Goal: Information Seeking & Learning: Check status

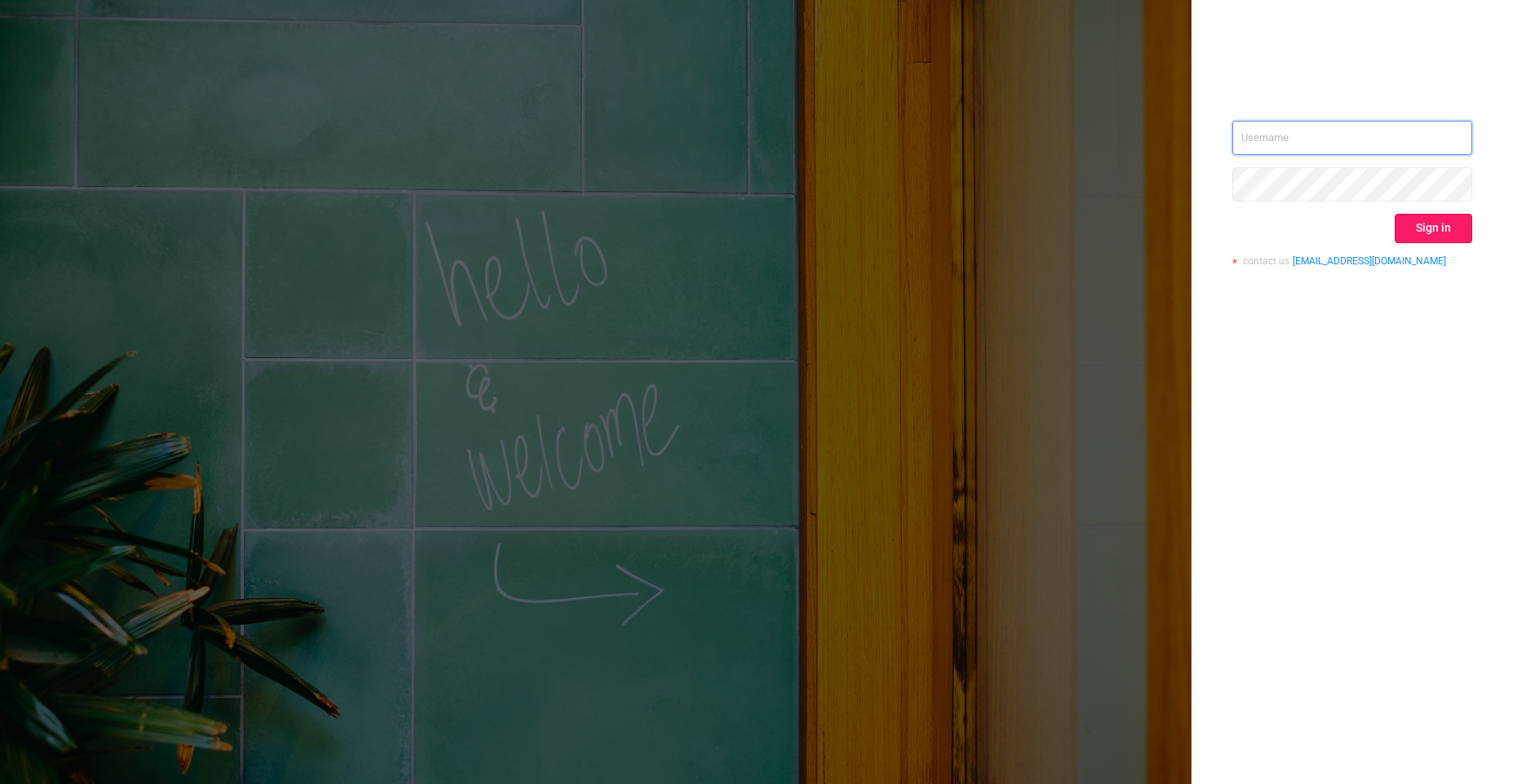
type input "[PERSON_NAME][EMAIL_ADDRESS][DOMAIN_NAME]"
click at [1418, 222] on button "Sign in" at bounding box center [1433, 228] width 78 height 29
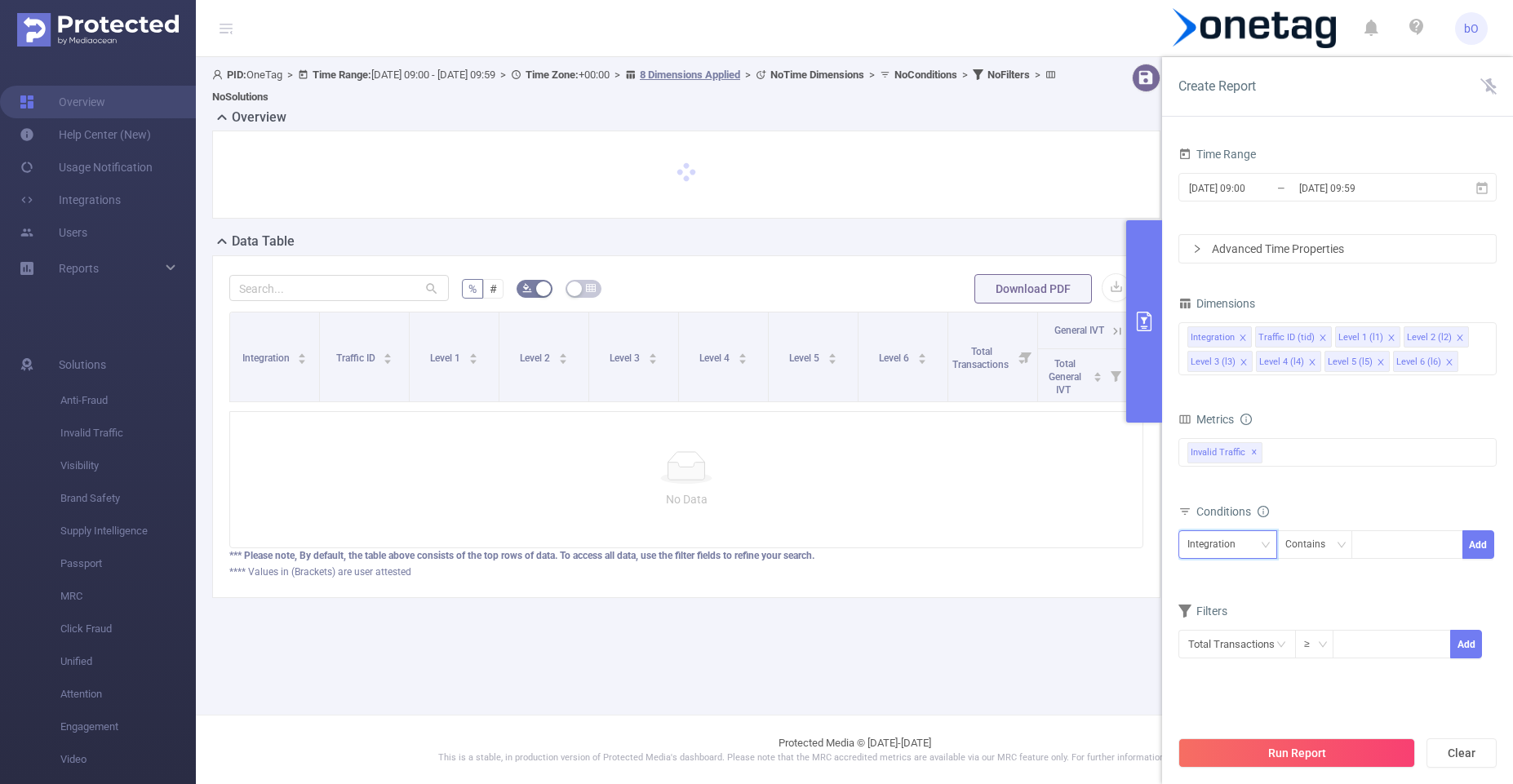
click at [1251, 545] on div "Integration" at bounding box center [1227, 544] width 81 height 27
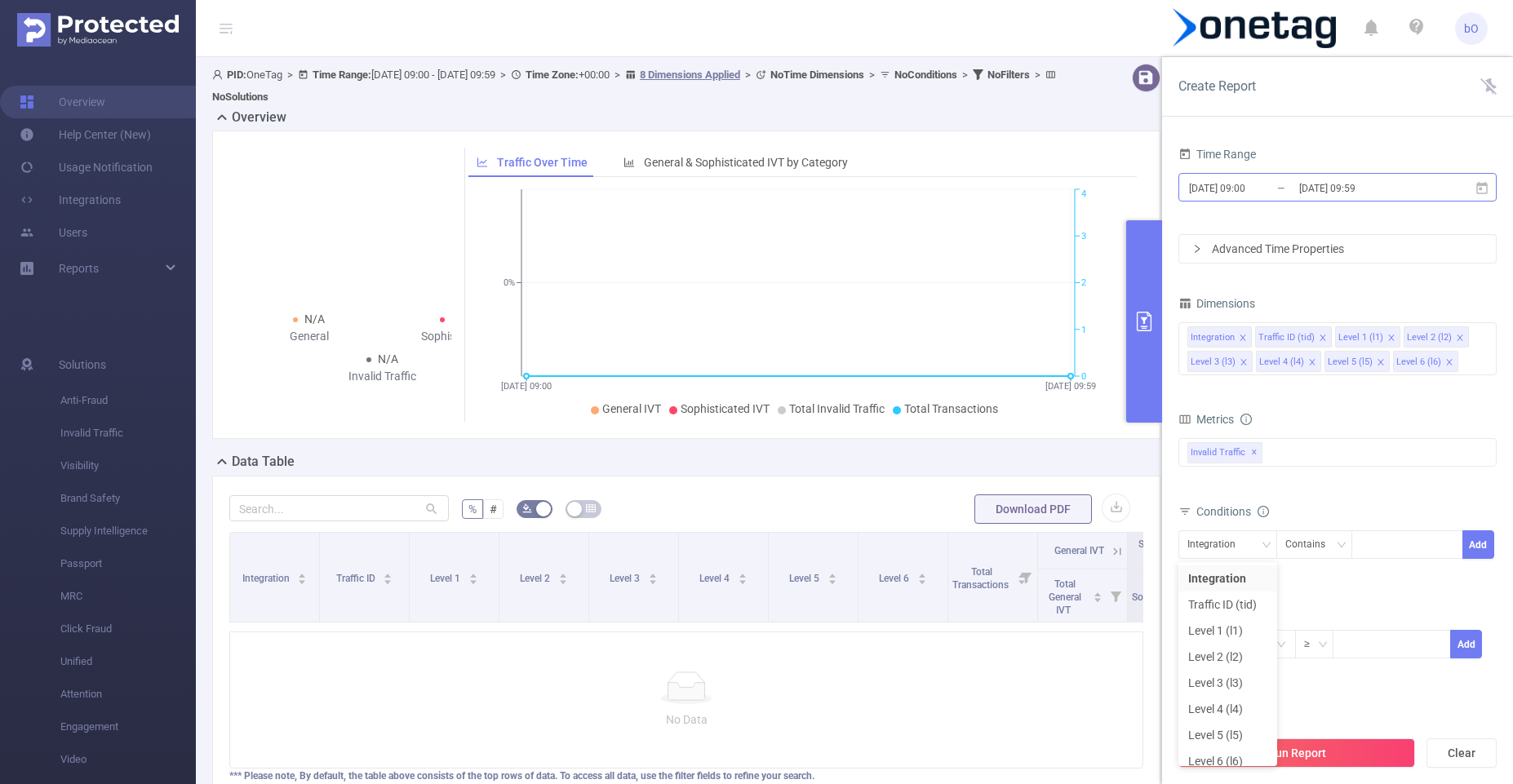
click at [1255, 188] on input "[DATE] 09:00" at bounding box center [1253, 188] width 132 height 22
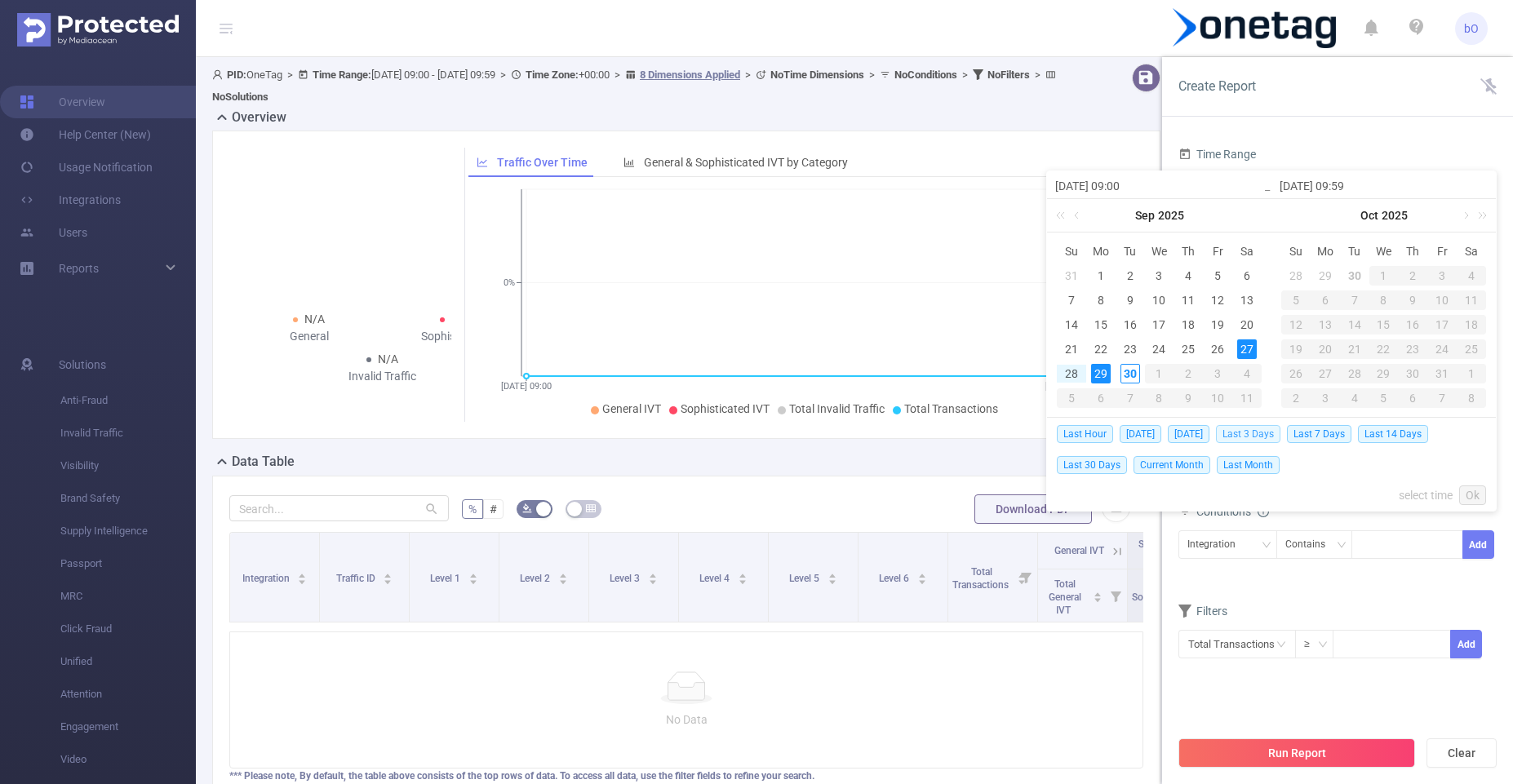
click at [1268, 425] on span "Last 3 Days" at bounding box center [1247, 433] width 64 height 18
type input "[DATE] 00:00"
type input "[DATE] 23:59"
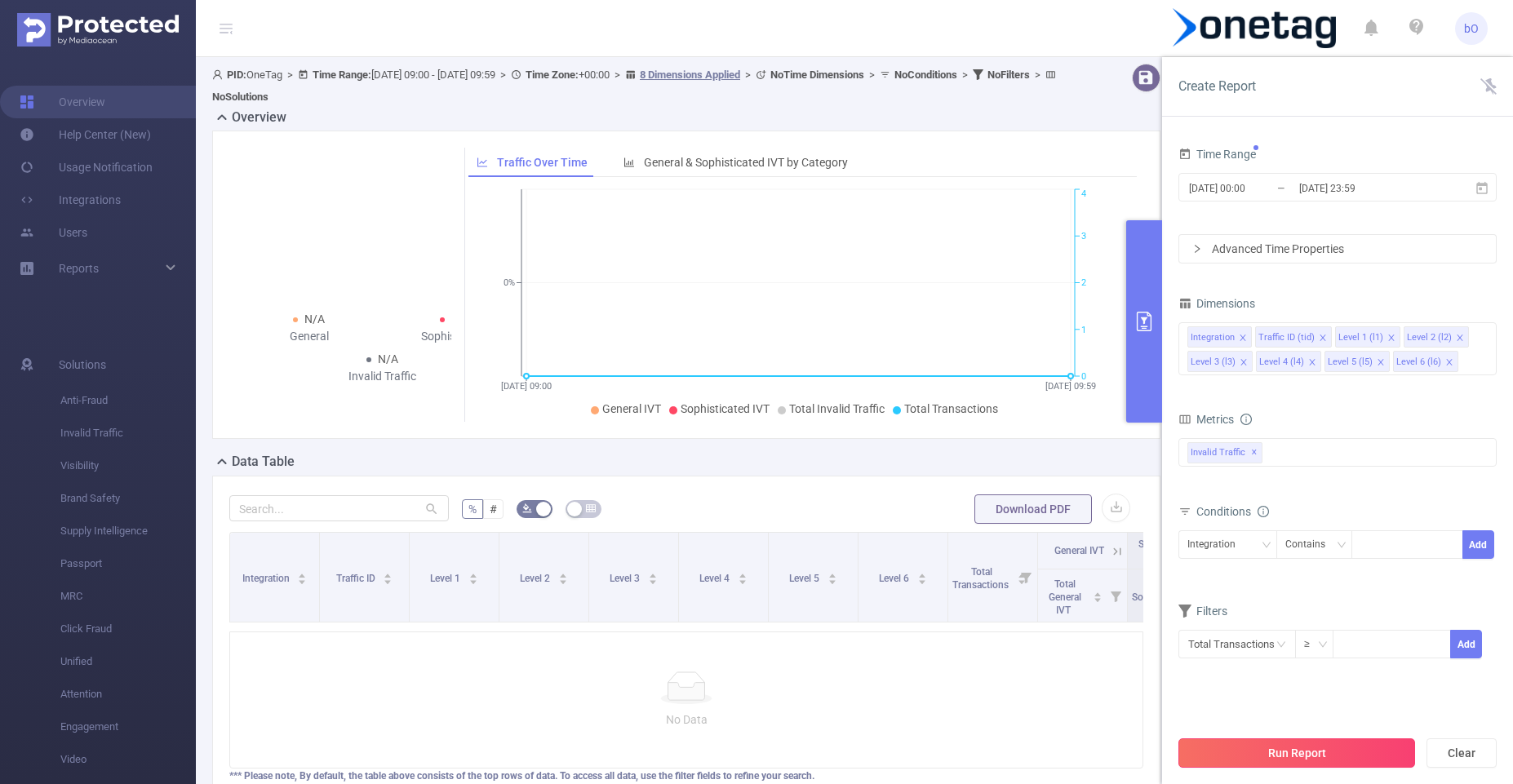
click at [1303, 746] on button "Run Report" at bounding box center [1296, 752] width 236 height 29
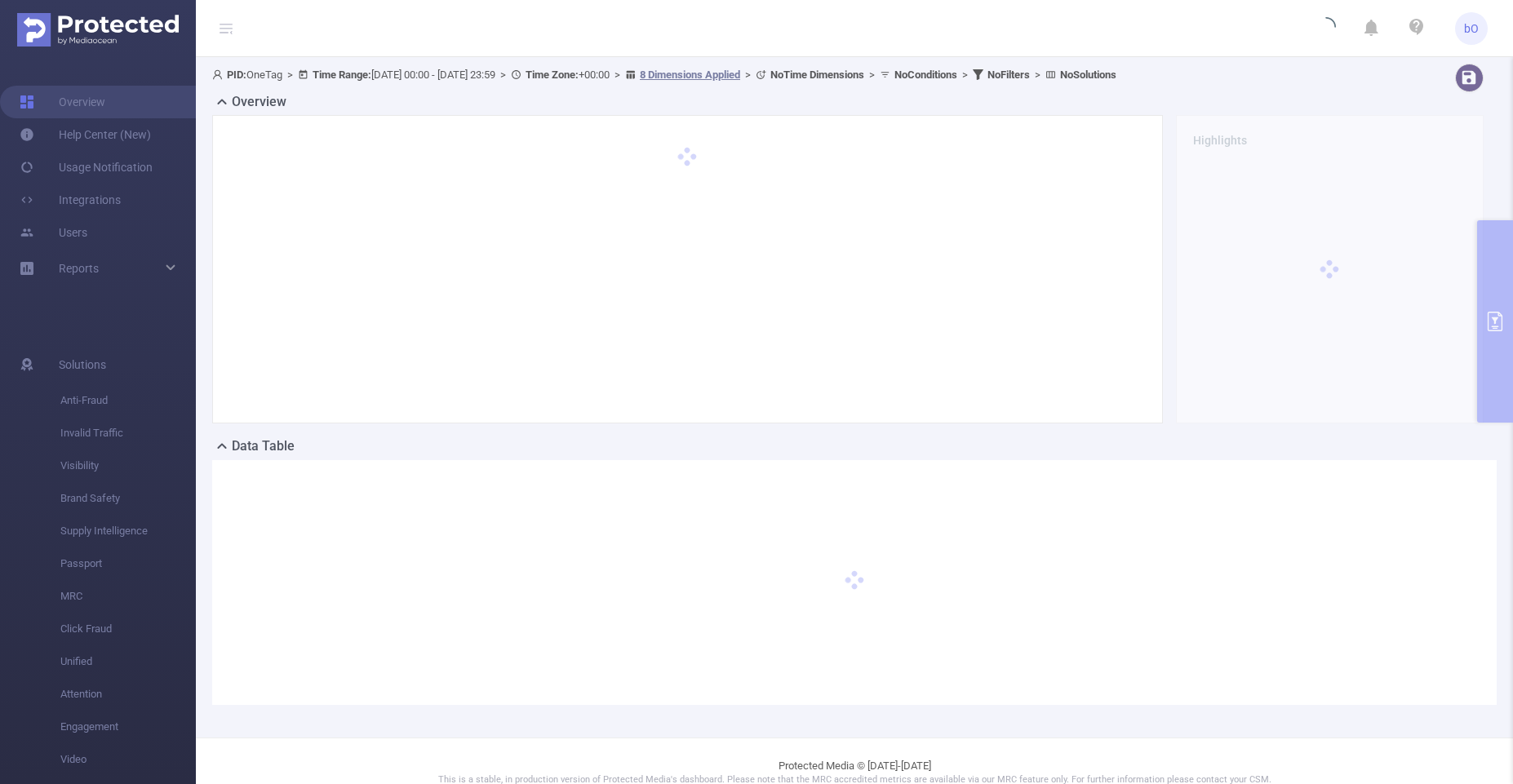
click at [1495, 320] on div "PID: OneTag > Time Range: [DATE] 00:00 - [DATE] 23:59 > Time Zone: +00:00 > 8 D…" at bounding box center [854, 397] width 1317 height 680
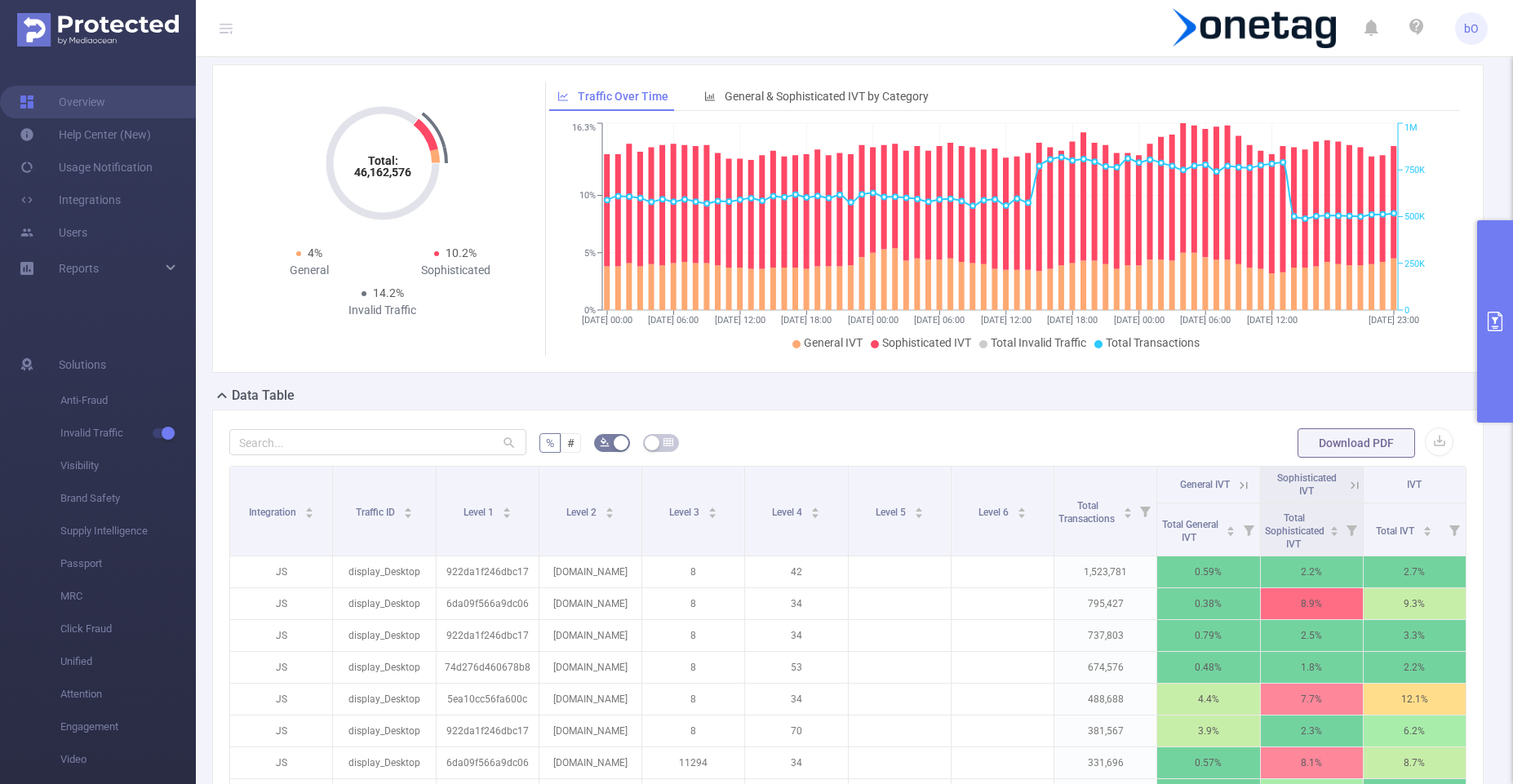
scroll to position [98, 0]
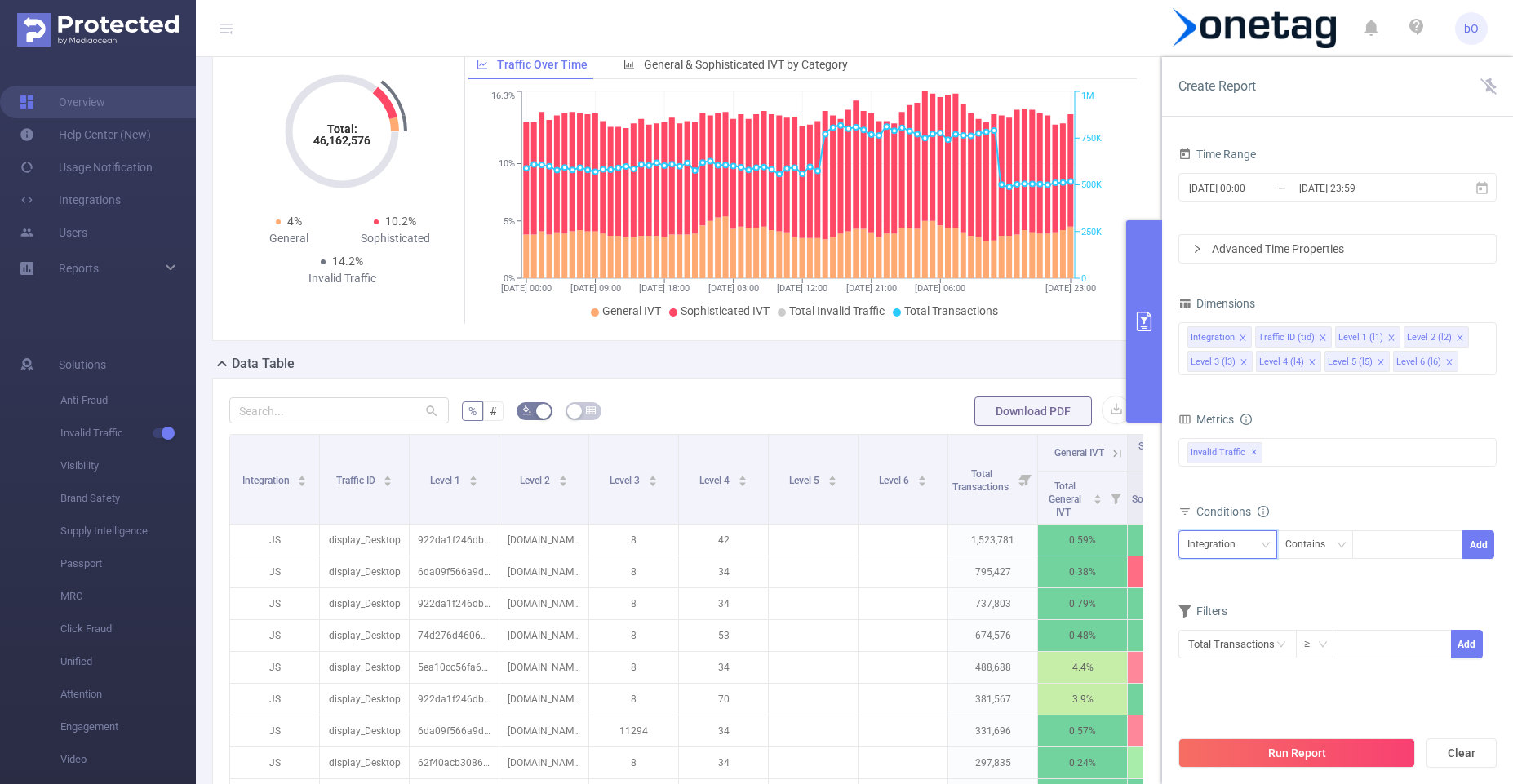
click at [1257, 554] on div "Integration" at bounding box center [1227, 544] width 81 height 27
click at [1221, 655] on li "Level 2 (l2)" at bounding box center [1227, 656] width 99 height 26
click at [1322, 552] on div "Contains" at bounding box center [1311, 544] width 52 height 27
click at [1313, 599] on li "Is" at bounding box center [1329, 604] width 109 height 26
drag, startPoint x: 1346, startPoint y: 584, endPoint x: 1355, endPoint y: 579, distance: 10.3
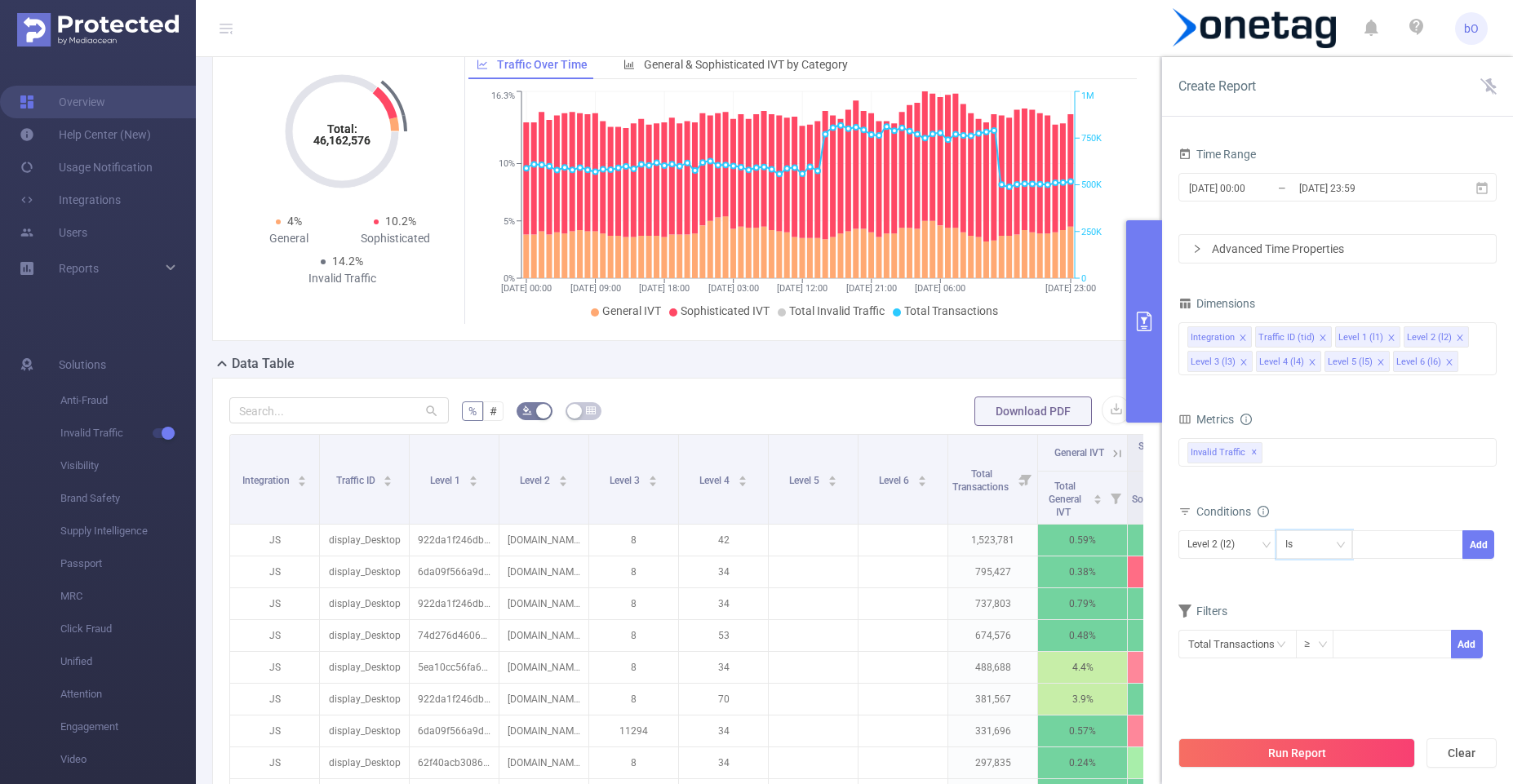
click at [1355, 579] on form "Dimensions Integration Traffic ID (tid) Level 1 (l1) Level 2 (l2) Level 3 (l3) …" at bounding box center [1337, 486] width 318 height 387
click at [1401, 549] on div at bounding box center [1407, 544] width 94 height 27
paste input "gadsme"
type input "[DOMAIN_NAME]"
click at [1474, 549] on button "Add" at bounding box center [1478, 544] width 32 height 28
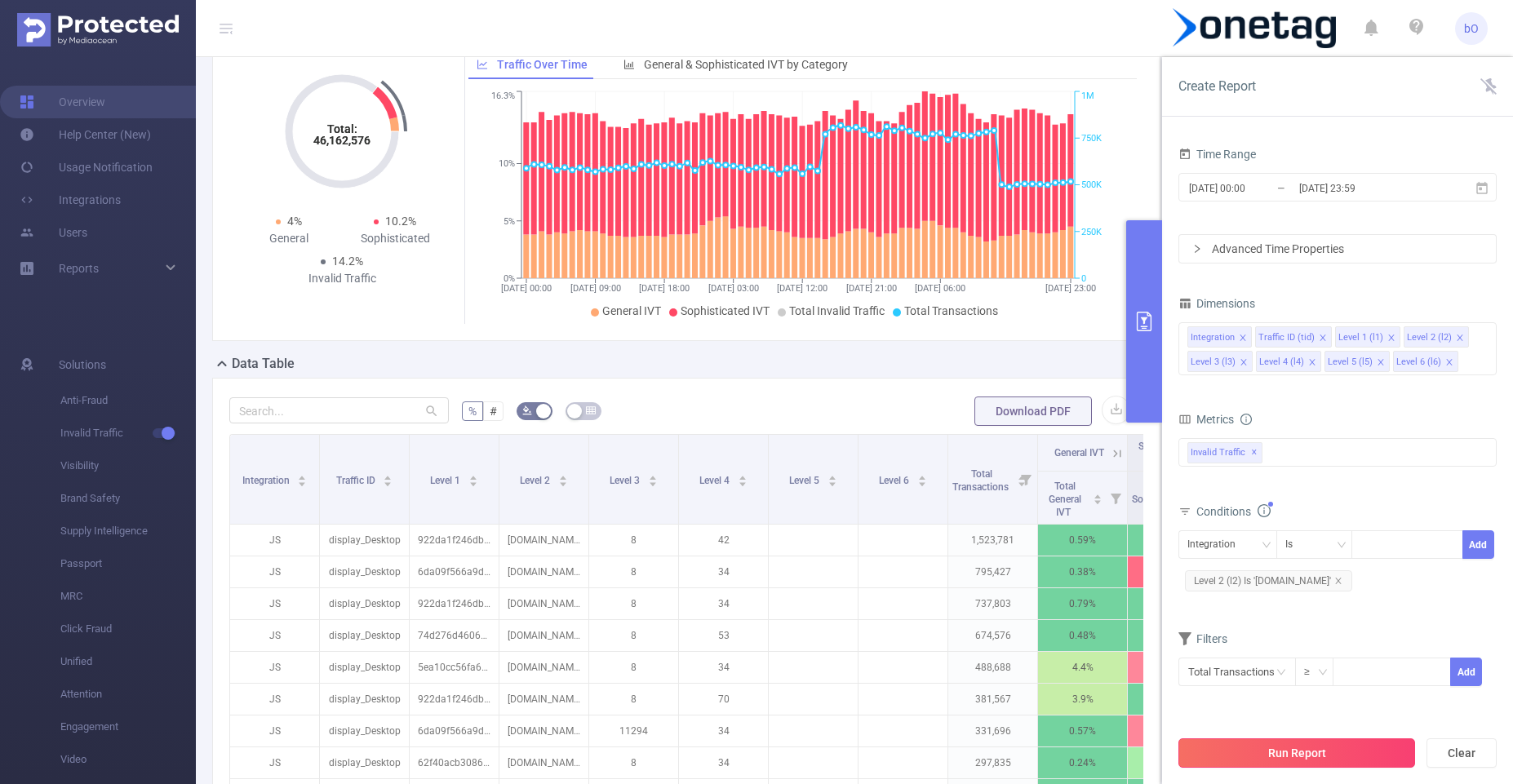
click at [1333, 746] on button "Run Report" at bounding box center [1296, 752] width 236 height 29
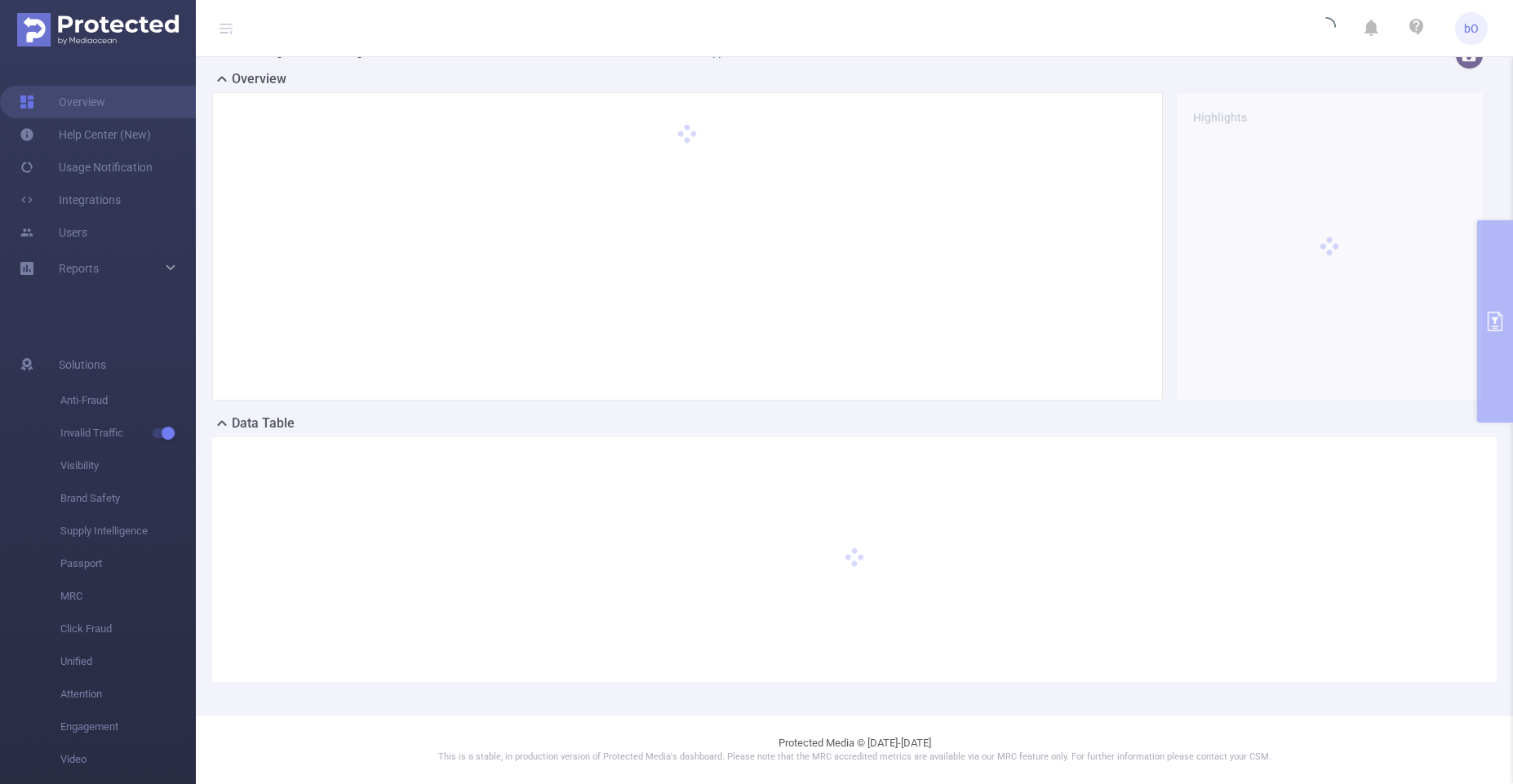
scroll to position [23, 0]
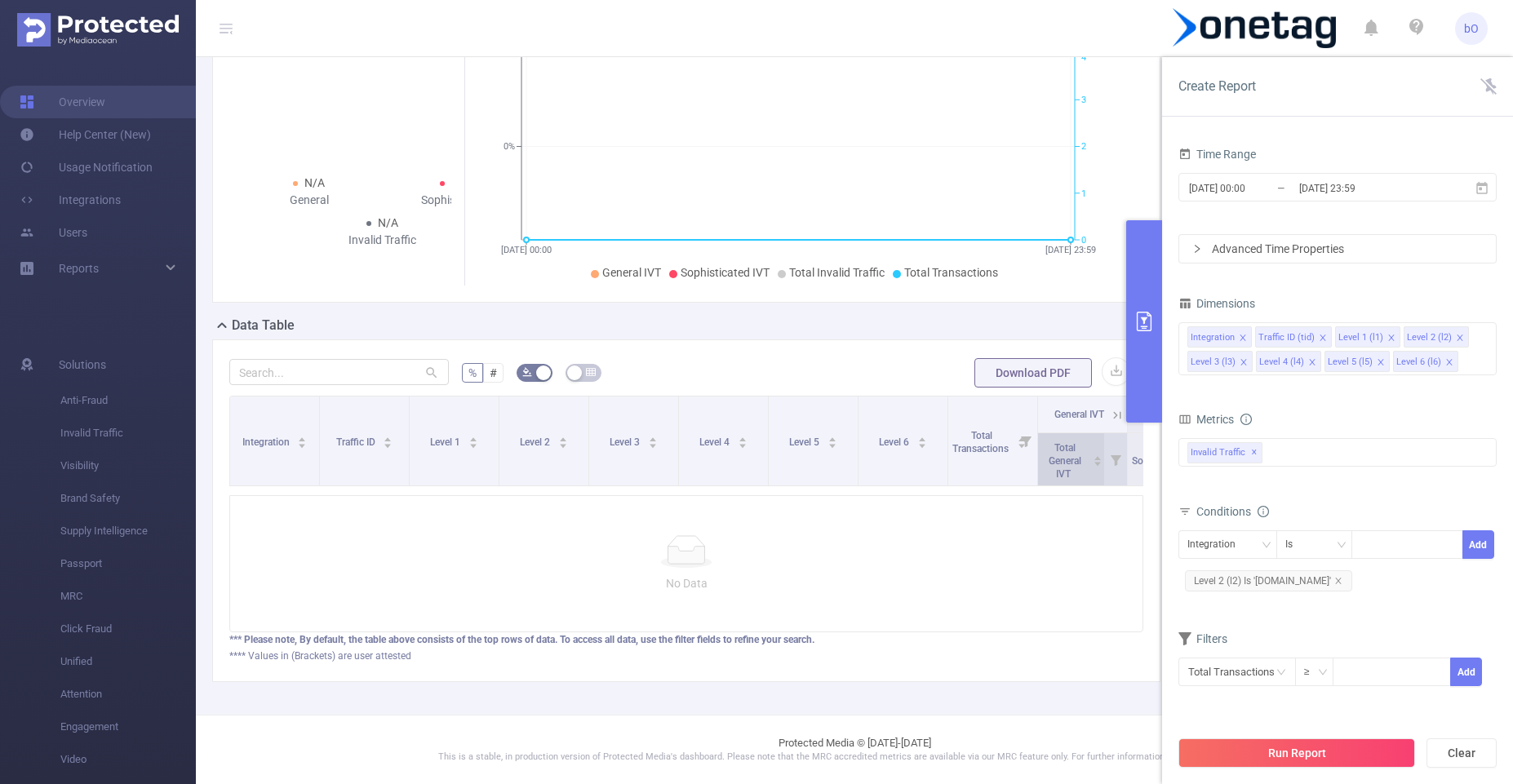
scroll to position [133, 0]
click at [1334, 578] on icon "icon: close" at bounding box center [1338, 581] width 8 height 8
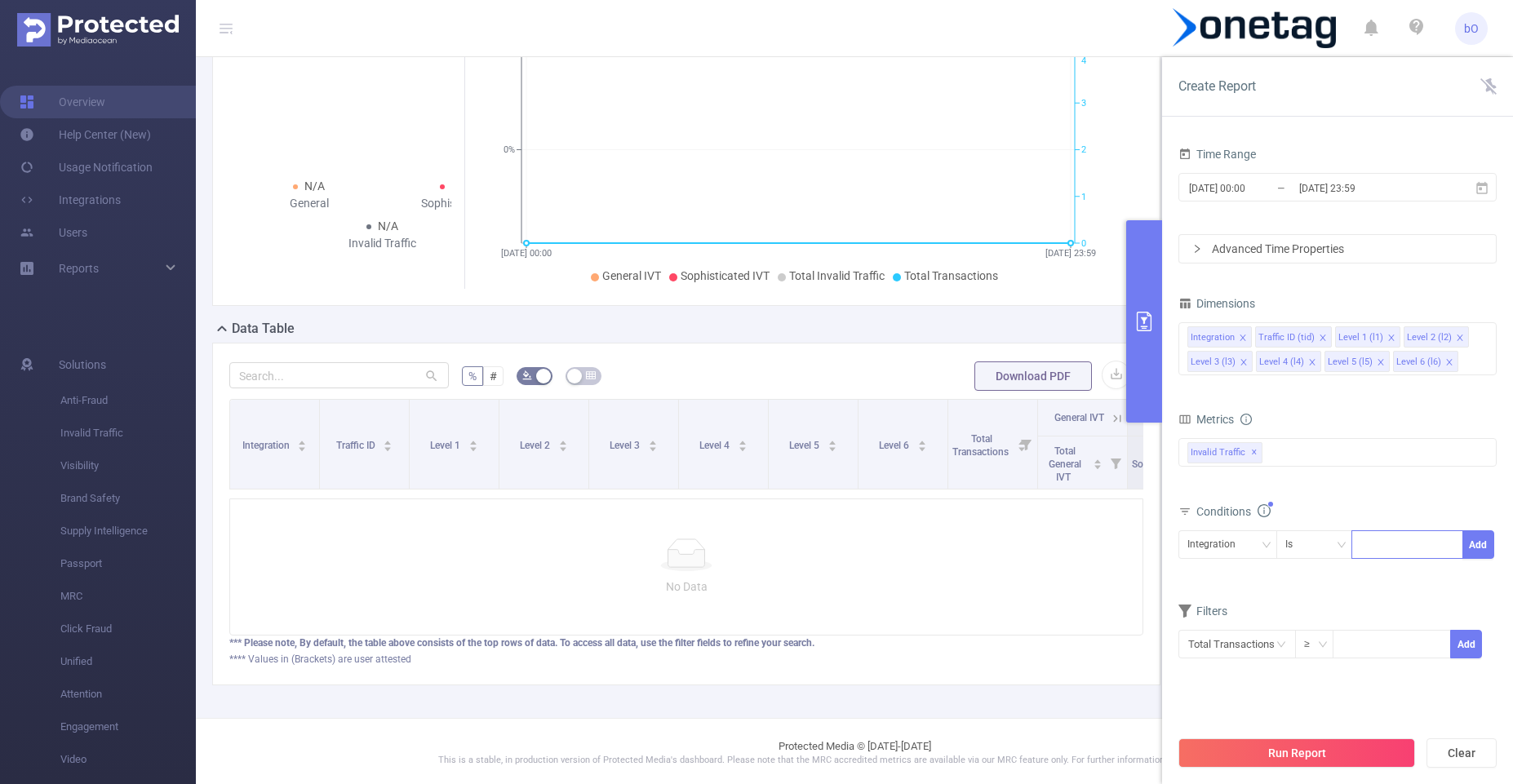
click at [1406, 544] on div at bounding box center [1407, 544] width 94 height 27
paste input "com.uc.gym.clicker"
type input "com.uc.gym.clicker"
click at [1403, 579] on li "com.uc.gym.clicker" at bounding box center [1418, 578] width 134 height 26
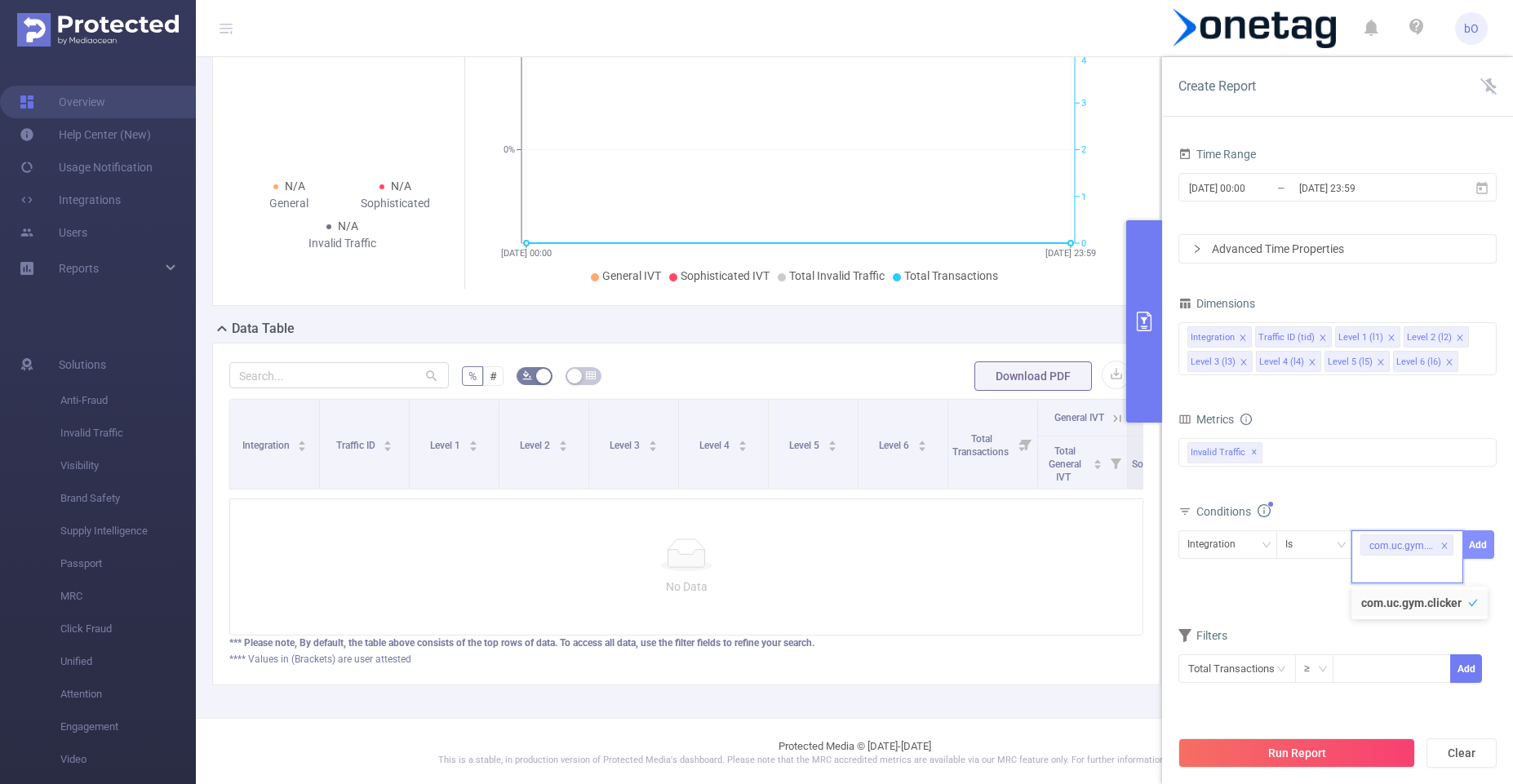
click at [1475, 544] on button "Add" at bounding box center [1478, 544] width 32 height 28
click at [1272, 747] on button "Run Report" at bounding box center [1296, 752] width 236 height 29
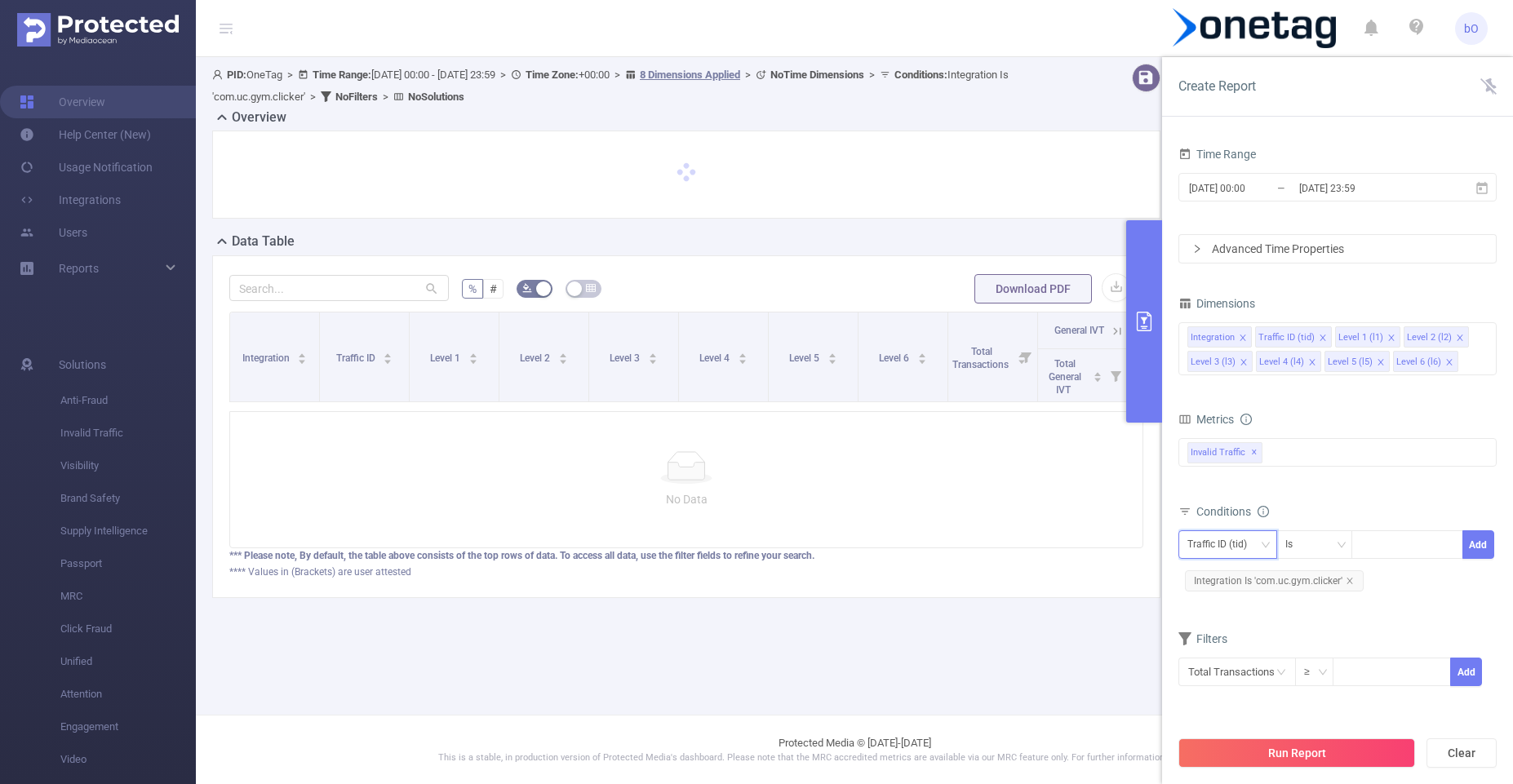
click at [1246, 549] on div "Traffic ID (tid)" at bounding box center [1222, 544] width 71 height 27
click at [1218, 662] on li "Level 2 (l2)" at bounding box center [1227, 656] width 99 height 26
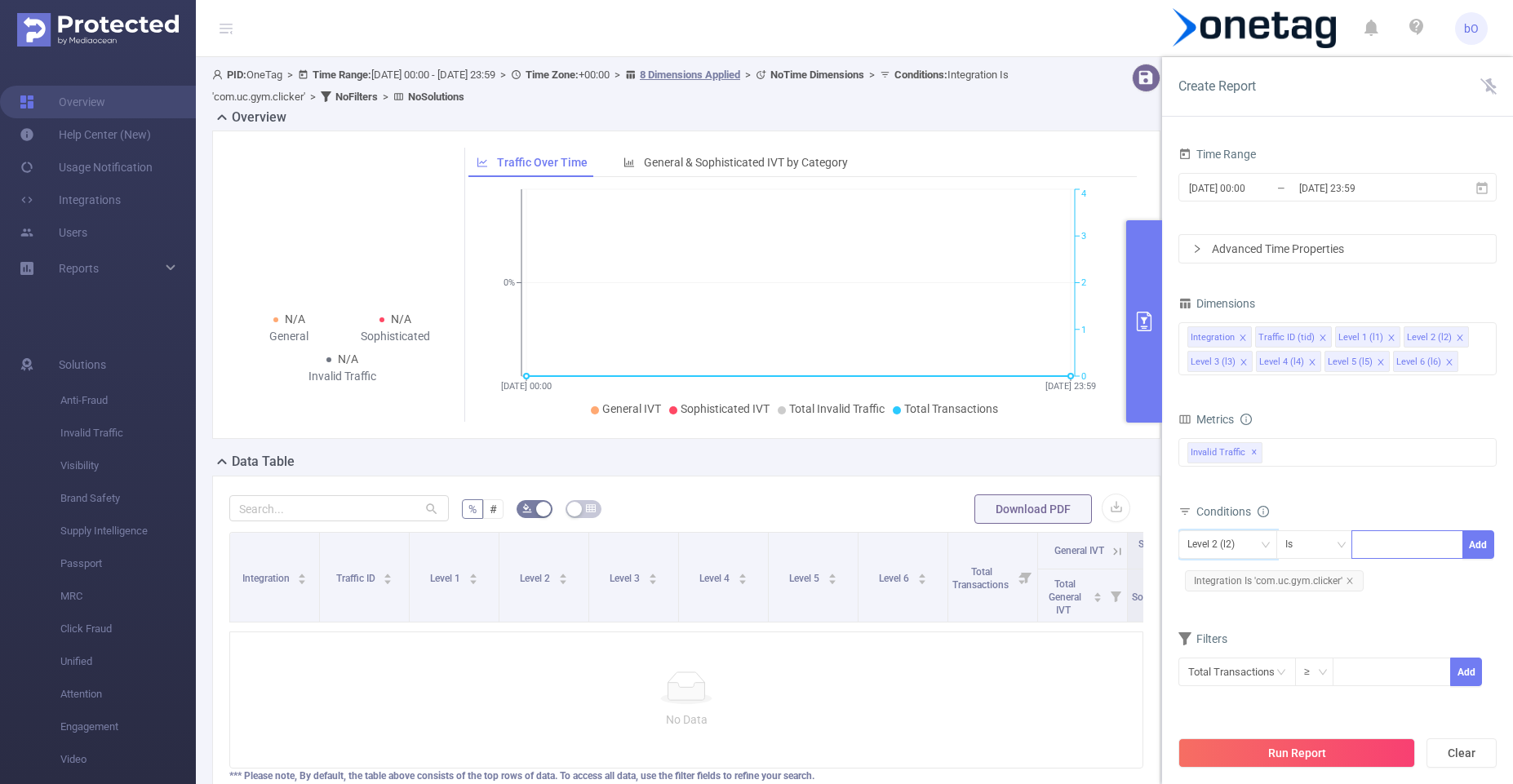
click at [1400, 539] on div at bounding box center [1407, 544] width 94 height 27
paste input "com.uc.gym.clicker"
type input "com.uc.gym.clicker"
click at [1409, 574] on li "com.uc.gym.clicker" at bounding box center [1418, 578] width 134 height 26
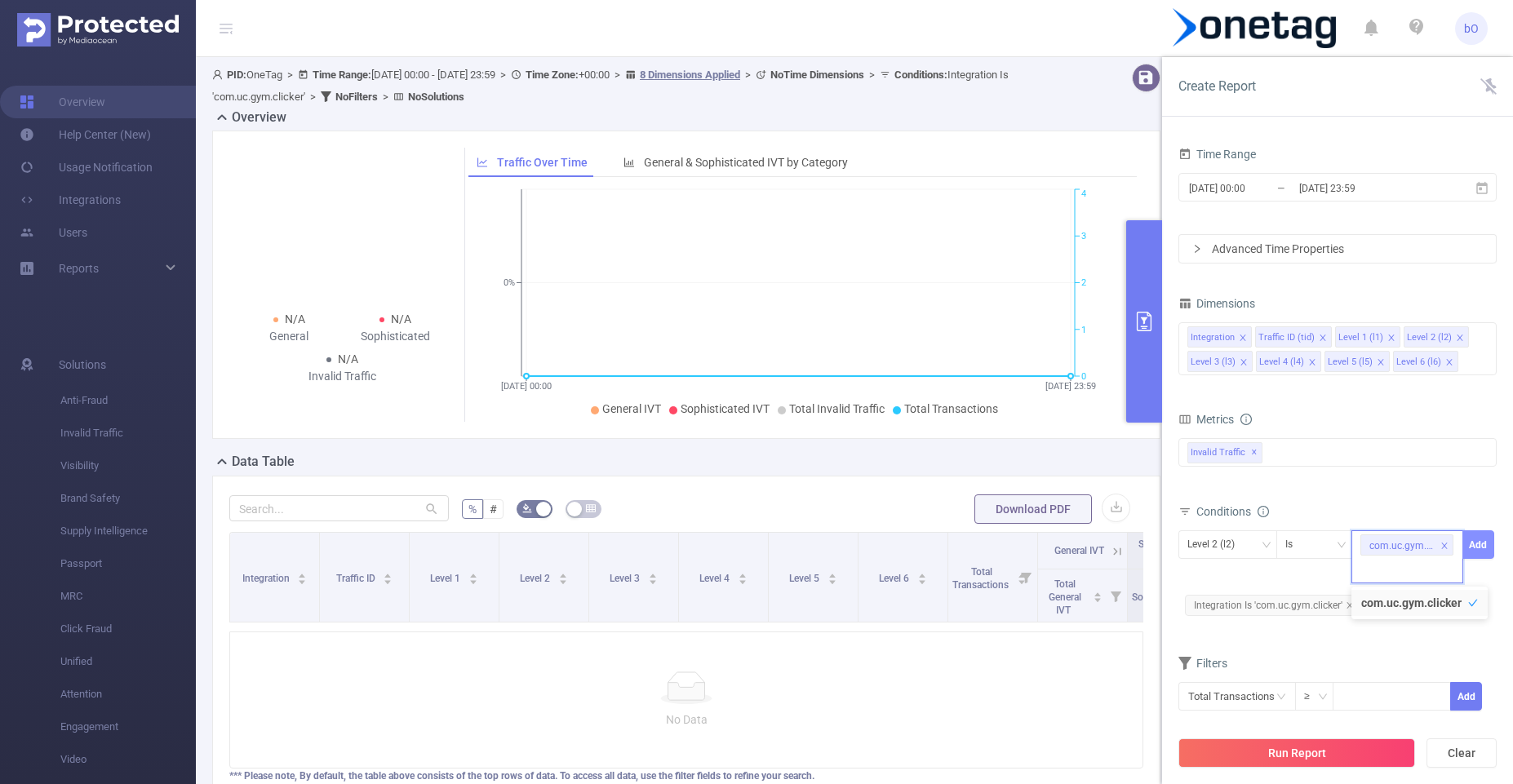
click at [1485, 542] on button "Add" at bounding box center [1478, 544] width 32 height 28
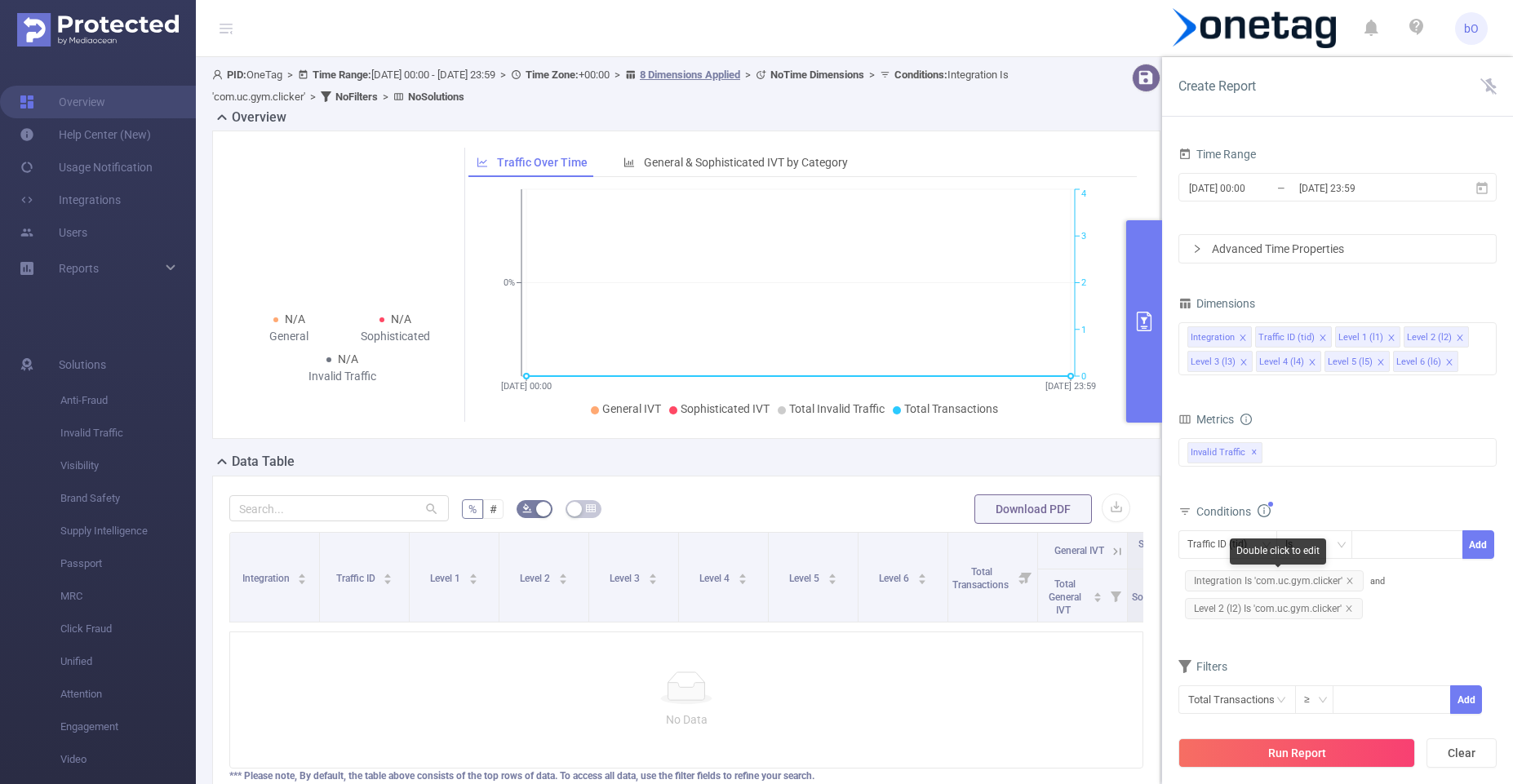
click at [1352, 575] on span "Integration Is 'com.uc.gym.clicker'" at bounding box center [1274, 580] width 179 height 21
click at [1349, 584] on icon "icon: close" at bounding box center [1349, 581] width 8 height 8
click at [1288, 748] on button "Run Report" at bounding box center [1296, 752] width 236 height 29
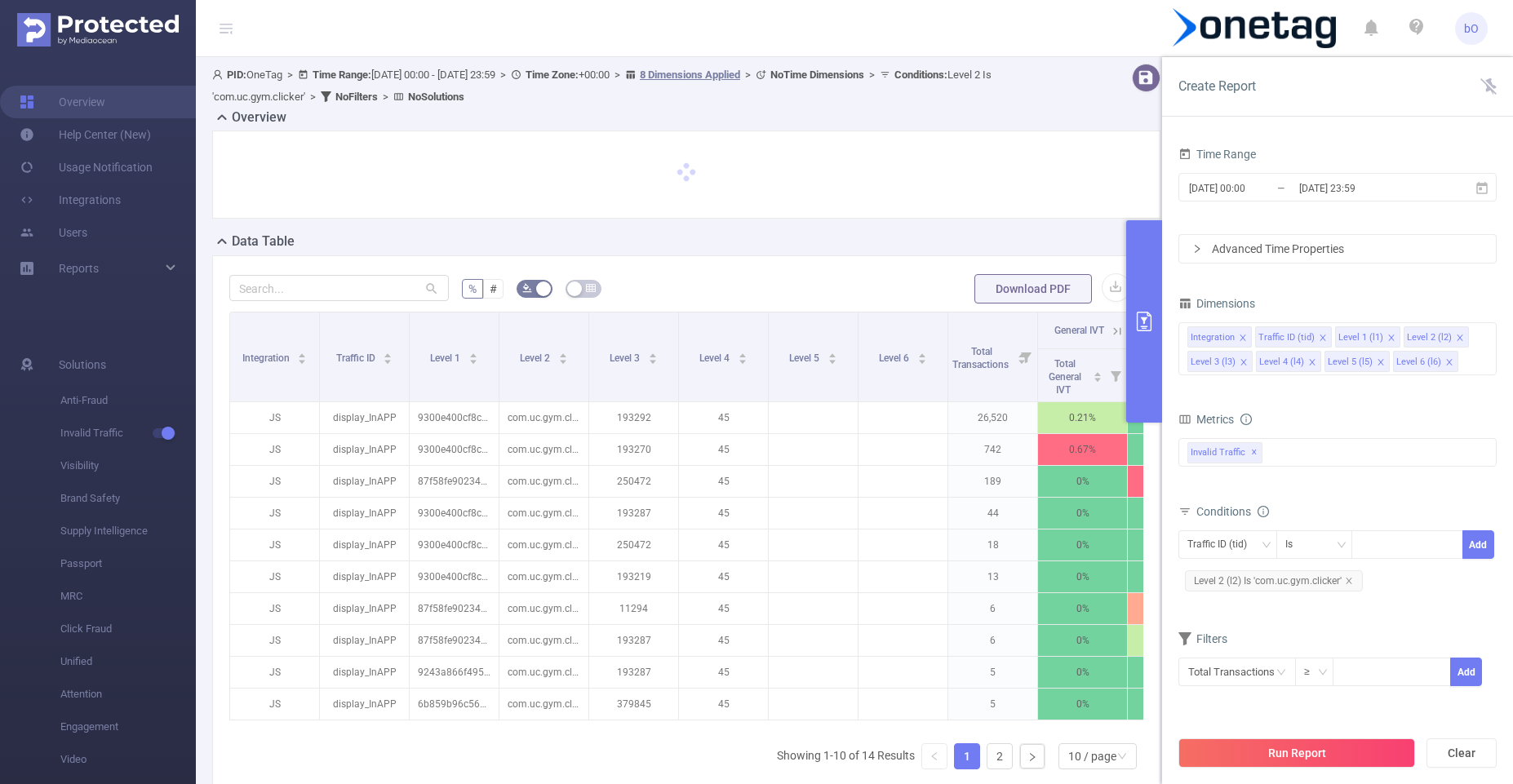
click at [1139, 323] on icon "primary" at bounding box center [1143, 321] width 19 height 19
drag, startPoint x: 1146, startPoint y: 320, endPoint x: 1476, endPoint y: 306, distance: 330.3
click at [1480, 306] on div "Create Report Time Range [DATE] 00:00 _ [DATE] 23:59 Advanced Time Properties D…" at bounding box center [1338, 420] width 351 height 727
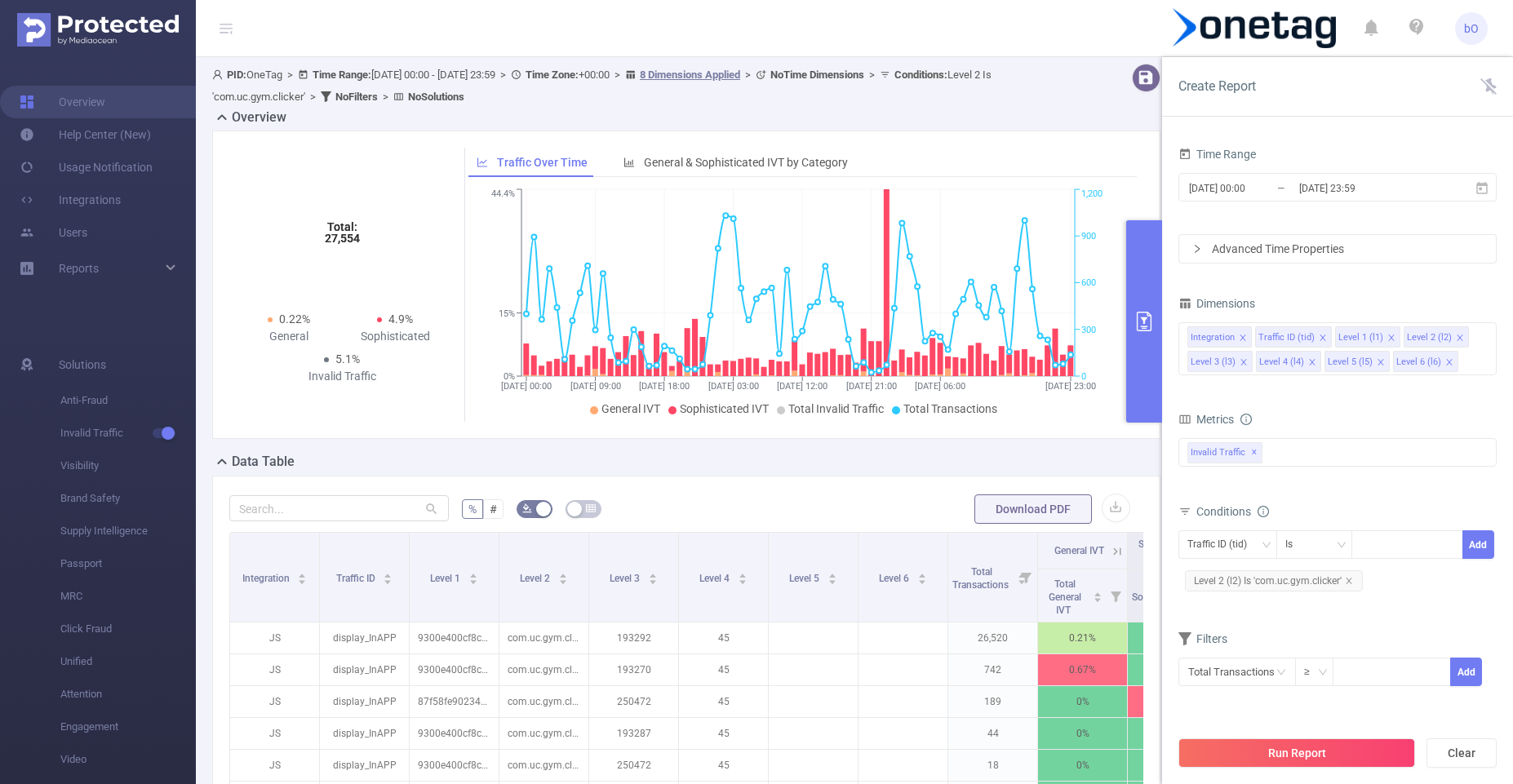
click at [1134, 330] on icon "primary" at bounding box center [1143, 321] width 19 height 19
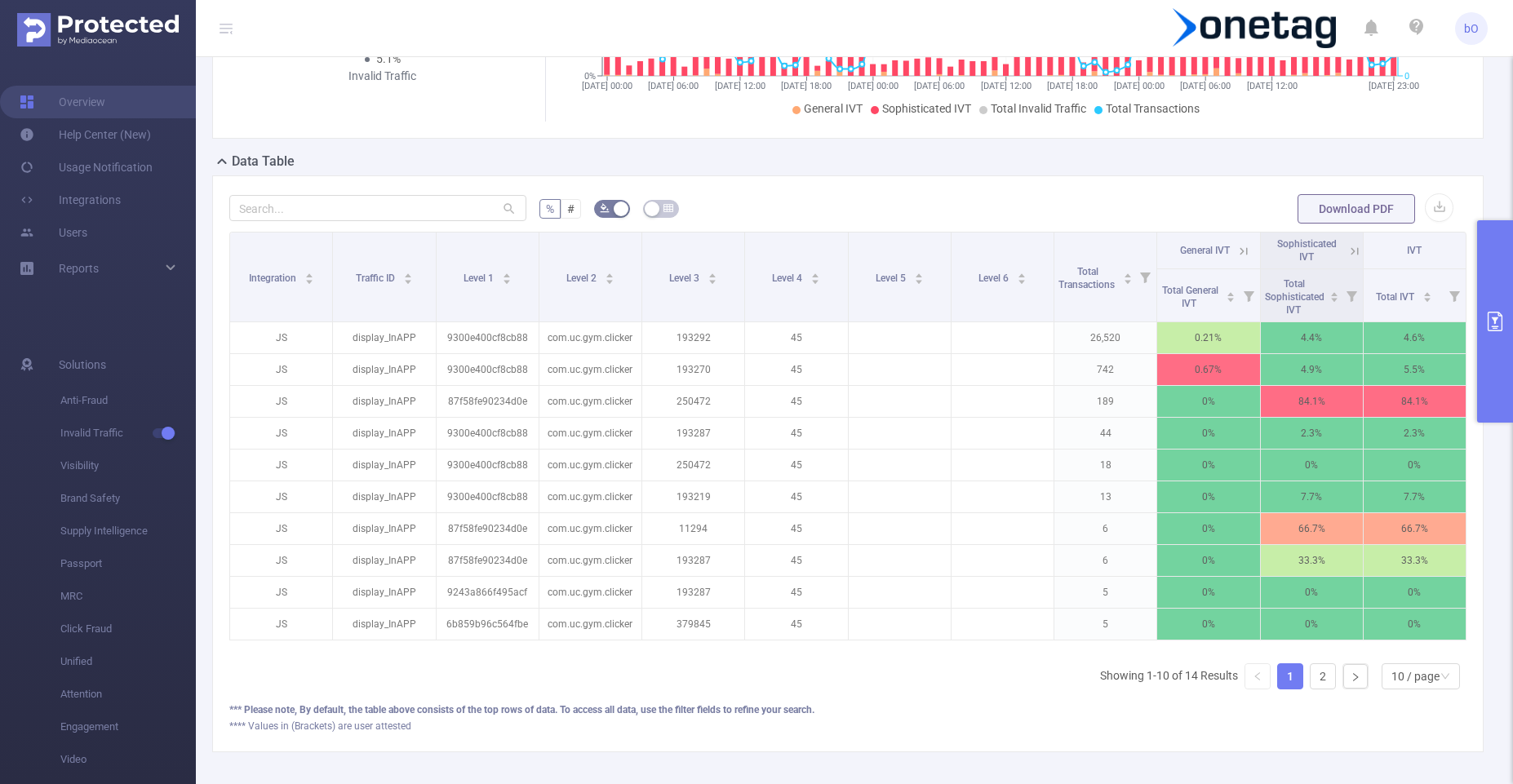
scroll to position [0, 3]
click at [1237, 255] on icon at bounding box center [1240, 250] width 8 height 8
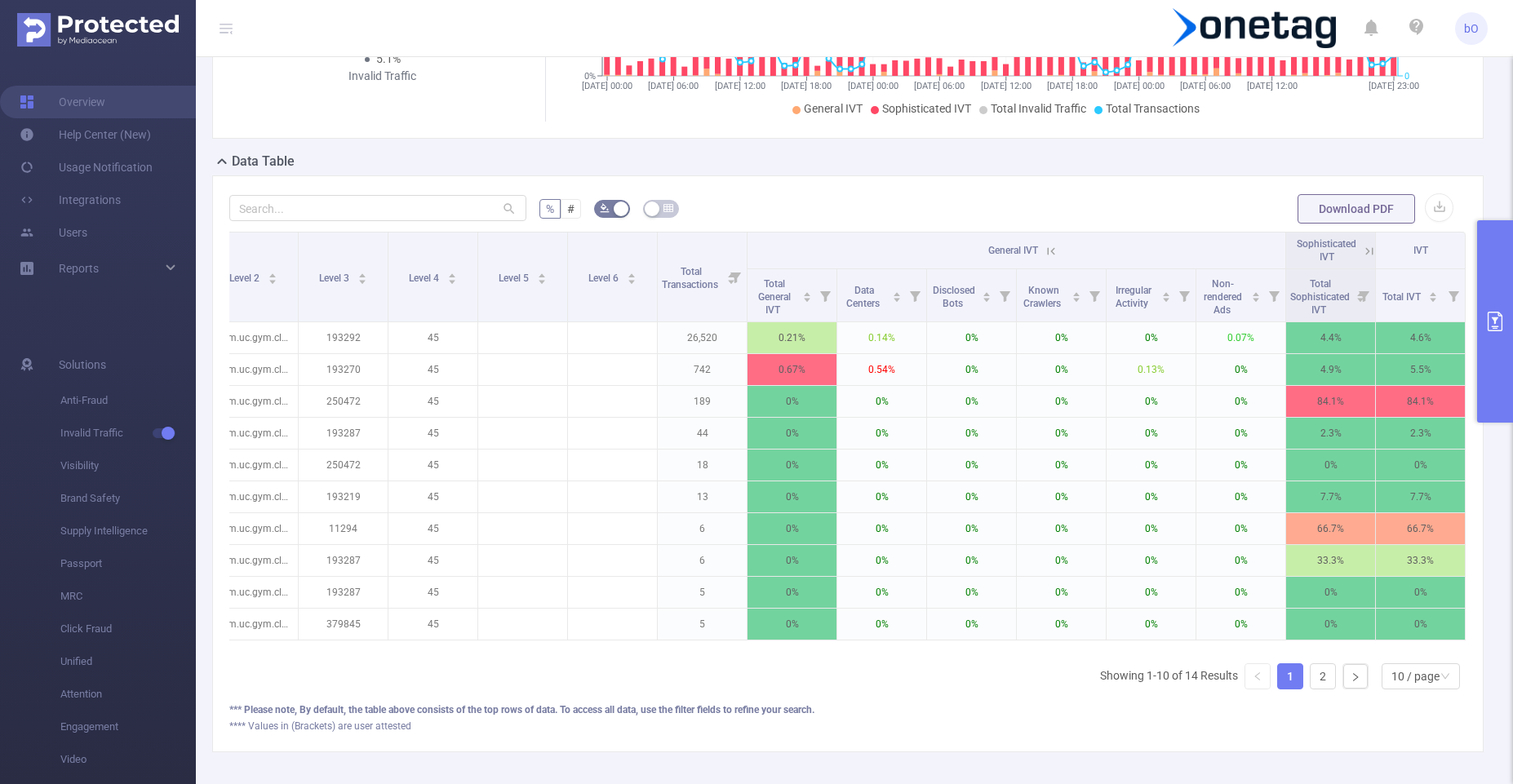
scroll to position [0, 305]
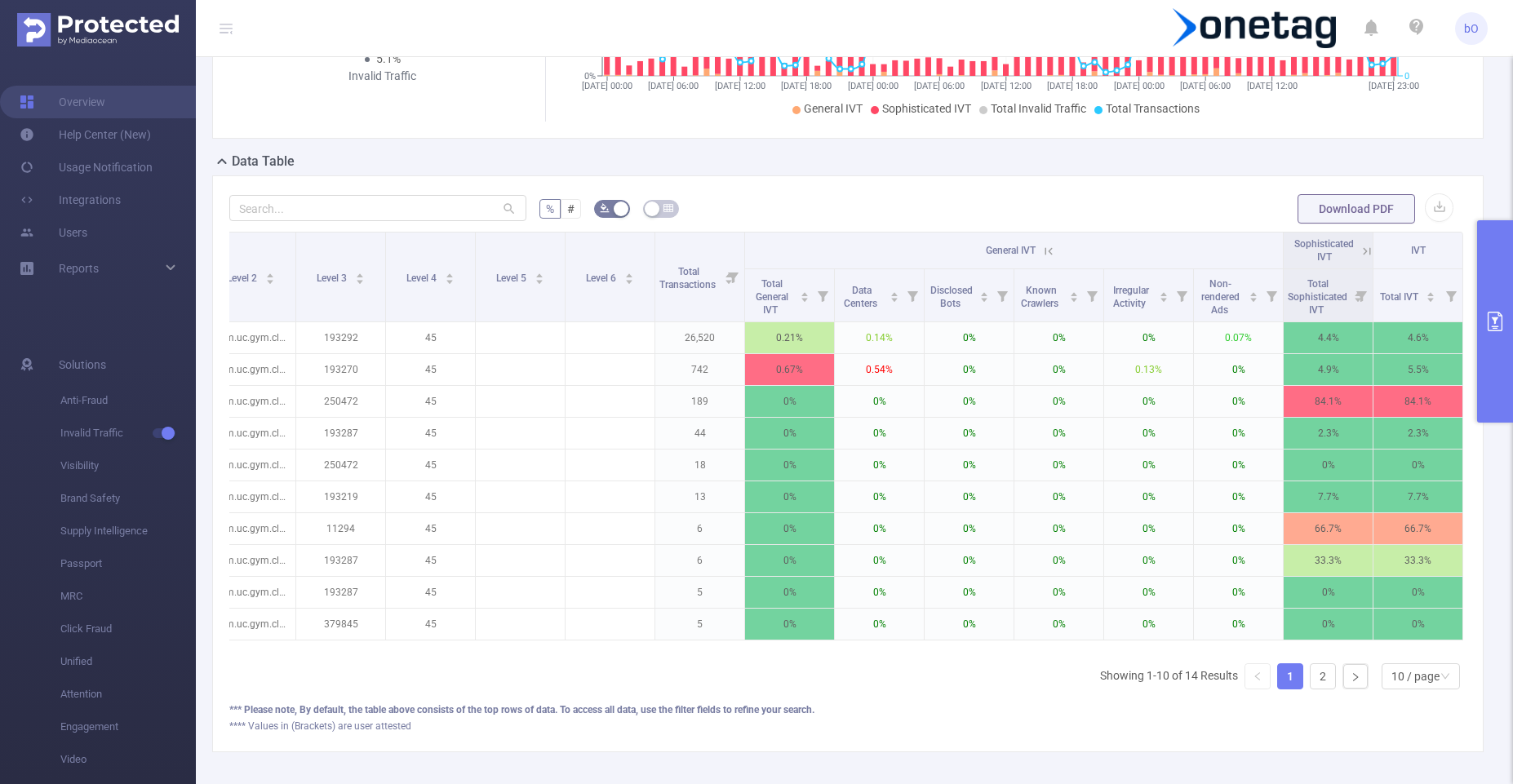
click at [1359, 259] on icon at bounding box center [1367, 251] width 15 height 15
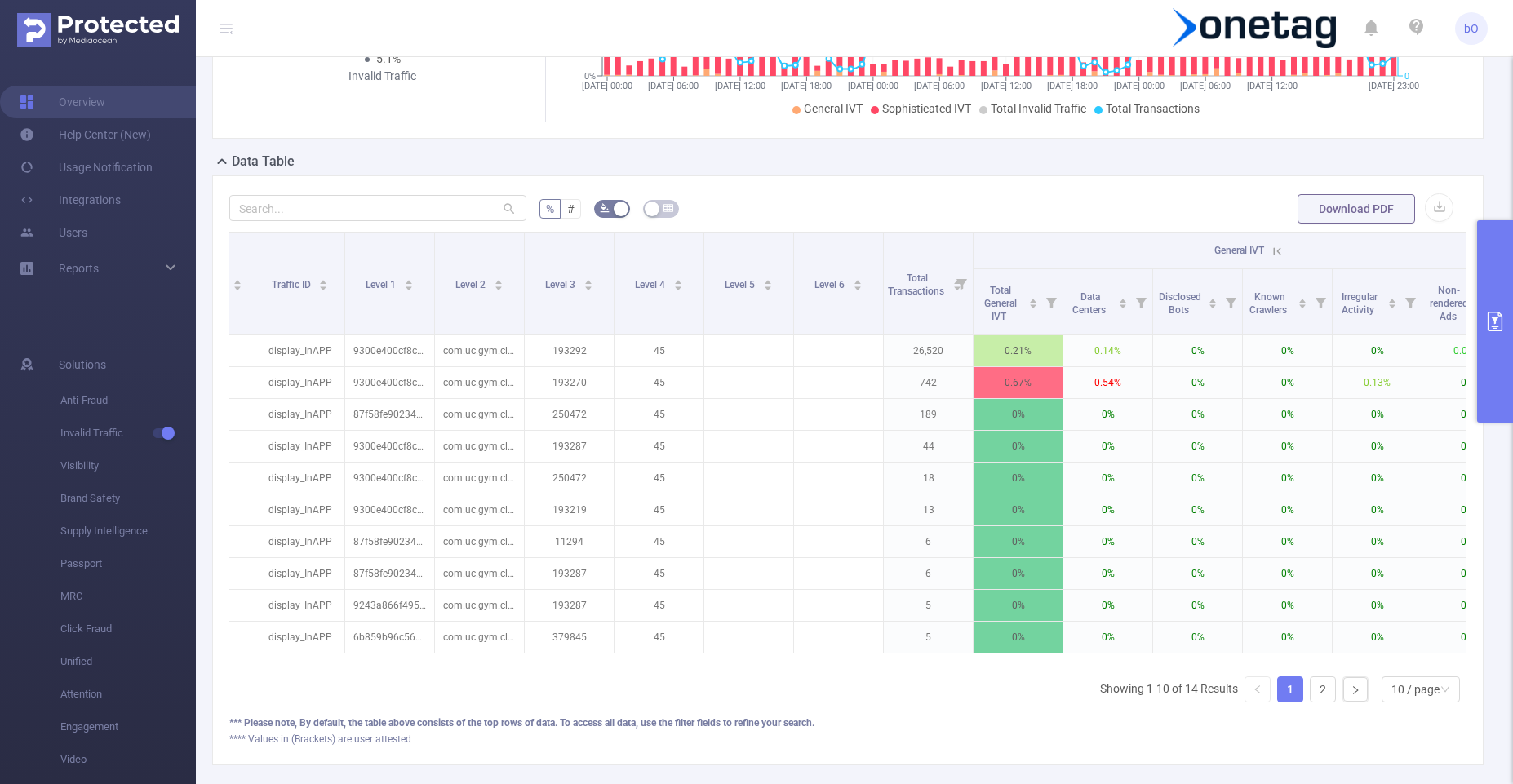
scroll to position [0, 0]
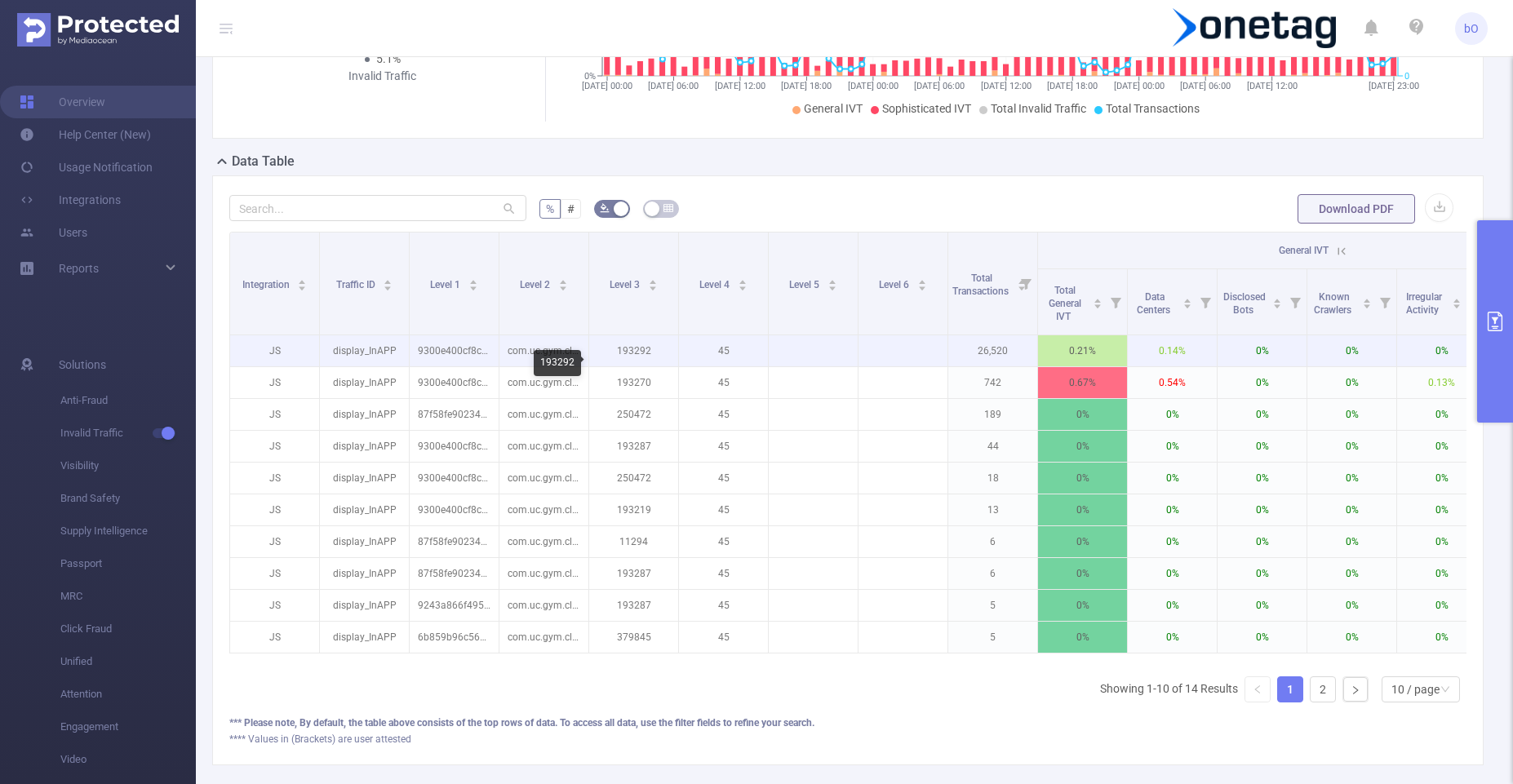
click at [638, 365] on p "193292" at bounding box center [634, 351] width 89 height 31
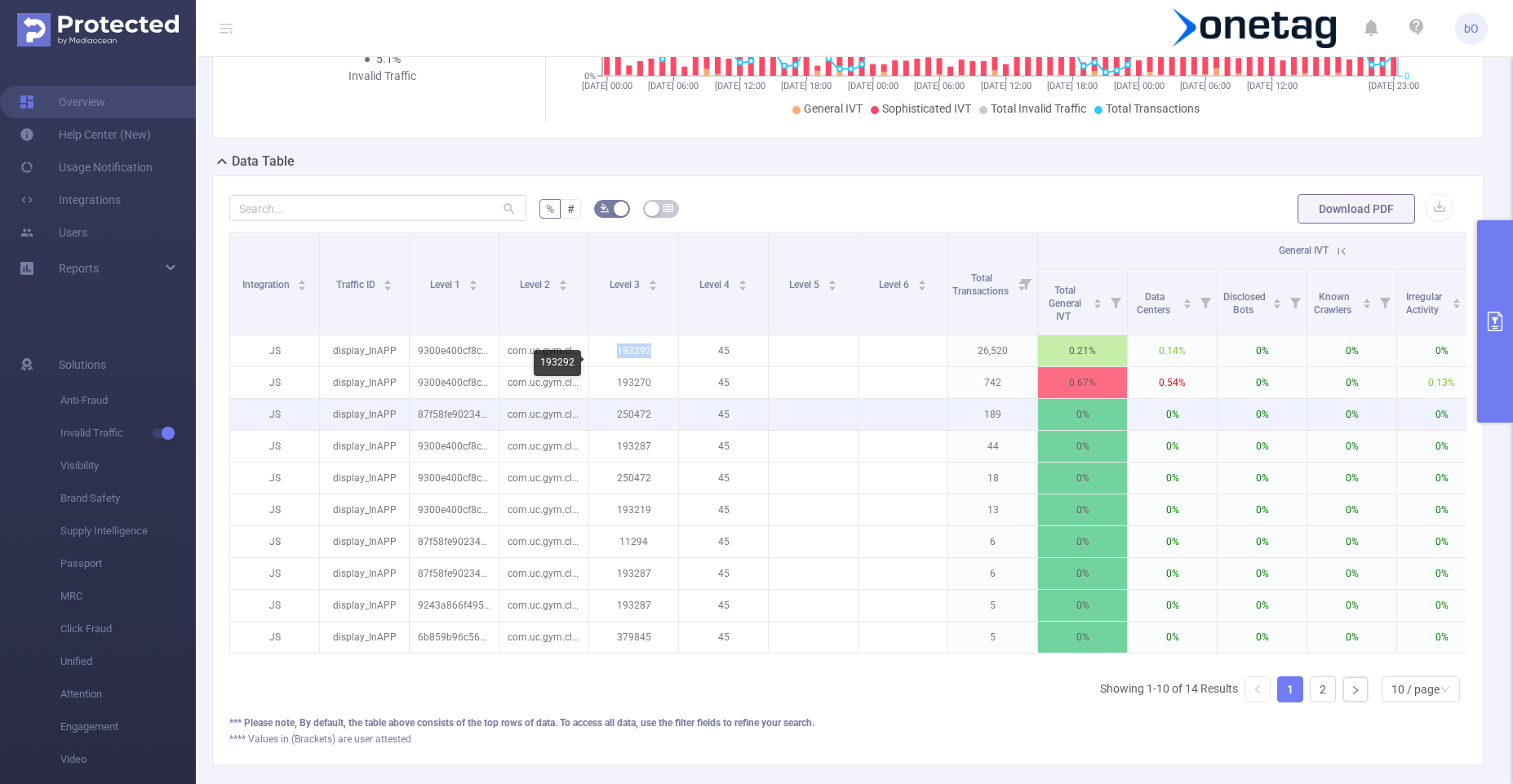
copy p "193292"
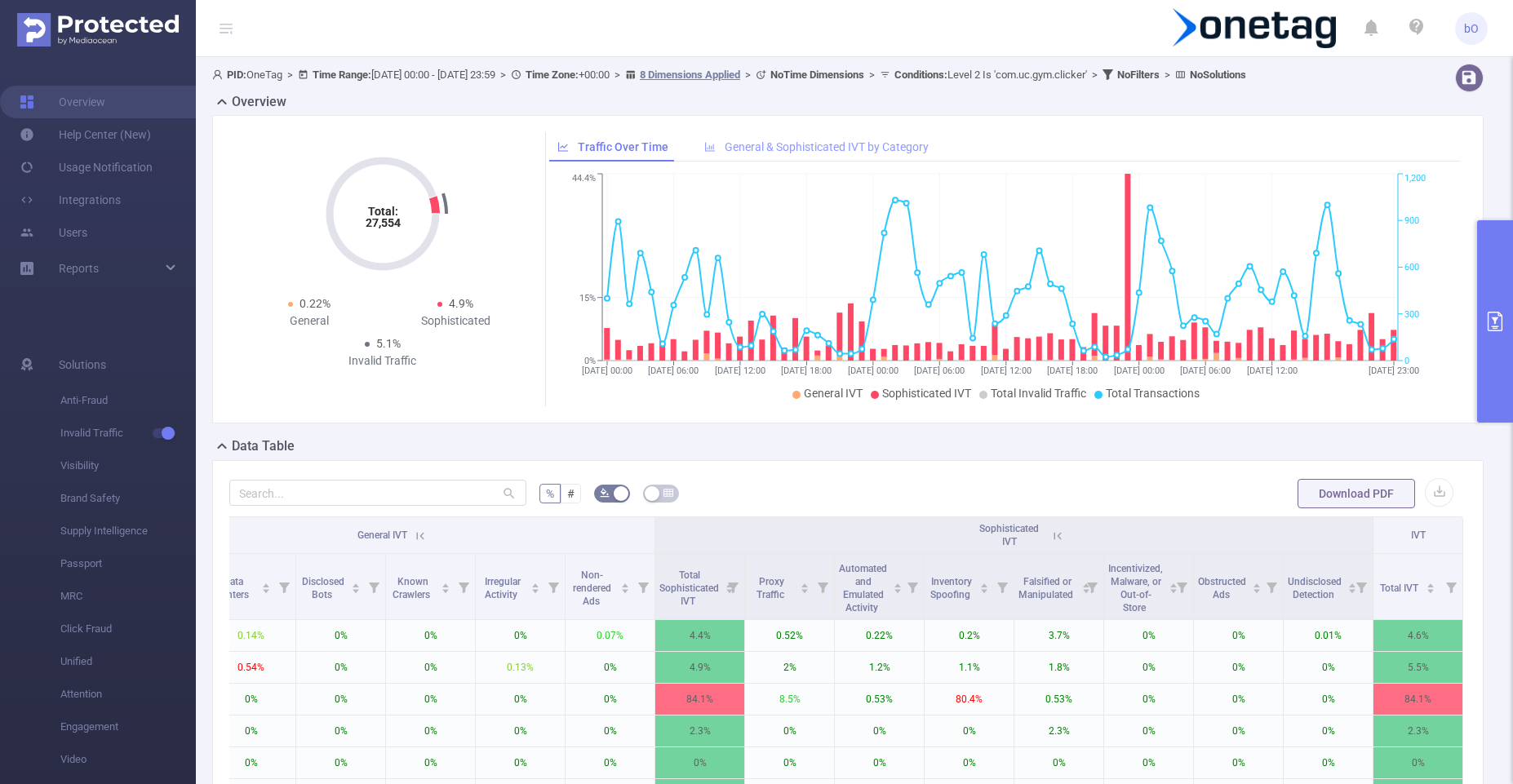
click at [835, 148] on div "General & Sophisticated IVT by Category" at bounding box center [817, 147] width 240 height 30
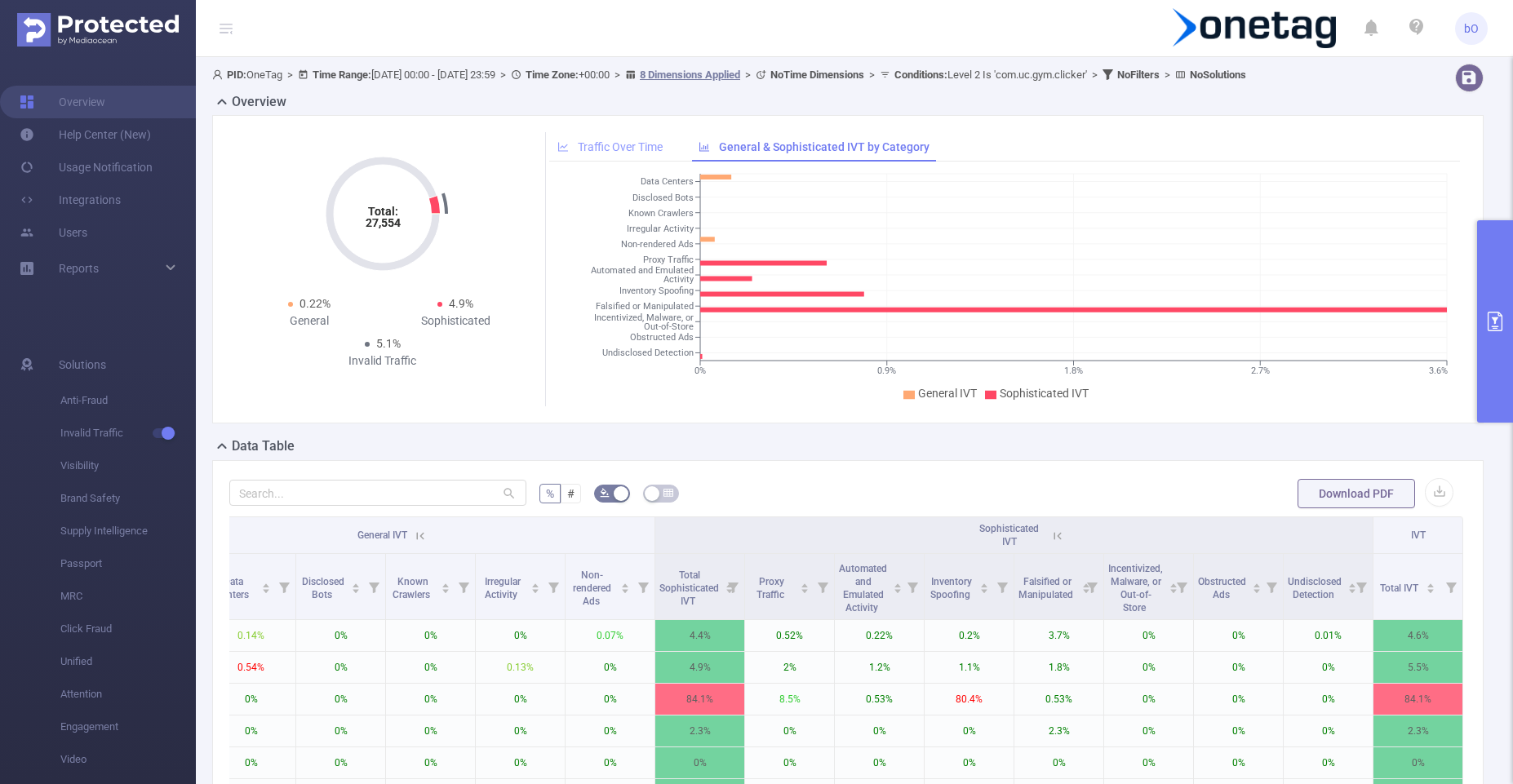
click at [590, 154] on span "Traffic Over Time" at bounding box center [620, 147] width 85 height 13
